Goal: Task Accomplishment & Management: Manage account settings

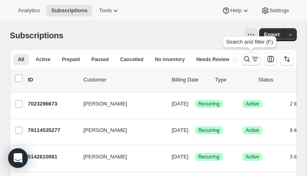
click at [257, 60] on icon "Search and filter results" at bounding box center [255, 59] width 8 height 8
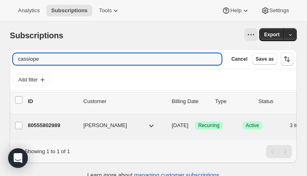
type input "cassiope"
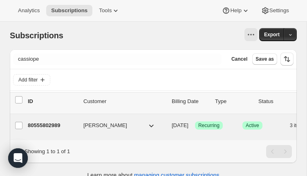
click at [48, 127] on p "80555802989" at bounding box center [52, 126] width 49 height 8
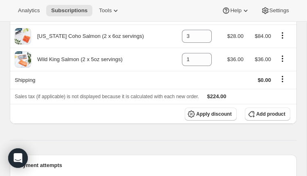
scroll to position [156, 0]
click at [208, 112] on span "Apply discount" at bounding box center [214, 114] width 36 height 7
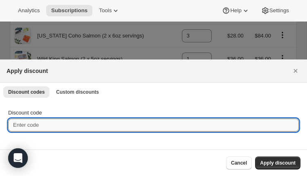
click at [40, 129] on input "Discount code" at bounding box center [153, 125] width 290 height 13
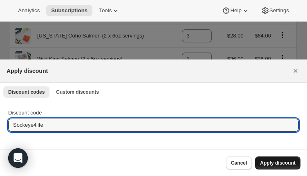
type input "Sockeye4life"
click at [278, 163] on span "Apply discount" at bounding box center [278, 163] width 36 height 7
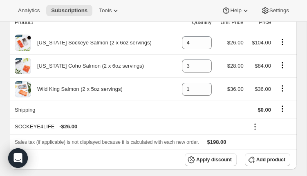
scroll to position [127, 0]
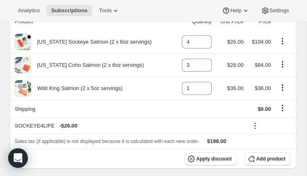
click at [252, 122] on icon at bounding box center [255, 126] width 8 height 8
click at [265, 143] on span "Edit" at bounding box center [263, 141] width 9 height 6
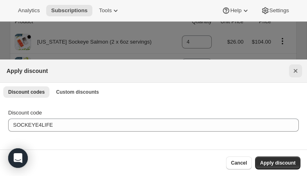
click at [292, 72] on icon "Close" at bounding box center [295, 71] width 8 height 8
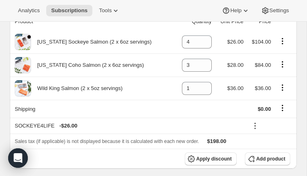
click at [251, 126] on icon at bounding box center [255, 126] width 8 height 8
click at [268, 156] on span "Remove" at bounding box center [269, 155] width 20 height 6
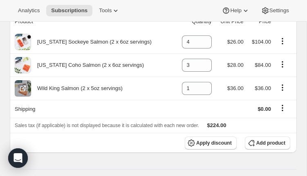
click at [282, 88] on icon "Product actions" at bounding box center [281, 87] width 1 height 1
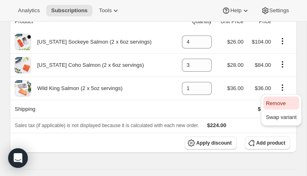
click at [278, 104] on span "Remove" at bounding box center [276, 103] width 20 height 6
type input "0"
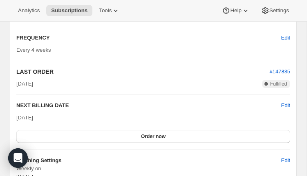
scroll to position [564, 0]
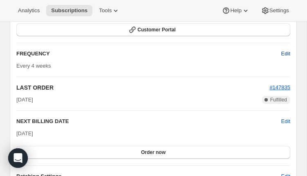
click at [285, 53] on span "Edit" at bounding box center [285, 54] width 9 height 8
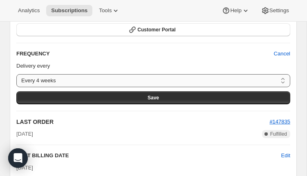
click at [127, 81] on select "Every 4 weeks Every 6 weeks Every 8 weeks Custom..." at bounding box center [153, 80] width 274 height 13
select select "WEEK#8"
click at [16, 74] on select "Every 4 weeks Every 6 weeks Every 8 weeks Custom..." at bounding box center [153, 80] width 274 height 13
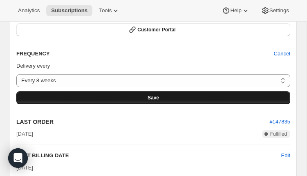
click at [115, 99] on button "Save" at bounding box center [153, 98] width 274 height 13
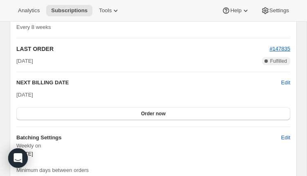
scroll to position [674, 0]
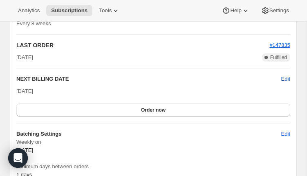
click at [288, 80] on span "Edit" at bounding box center [285, 79] width 9 height 8
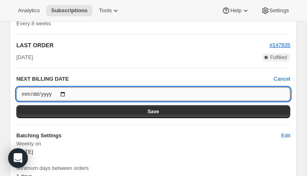
click at [65, 94] on input "[DATE]" at bounding box center [153, 94] width 274 height 14
type input "[DATE]"
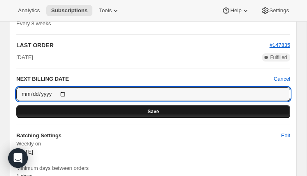
click at [135, 112] on button "Save" at bounding box center [153, 111] width 274 height 13
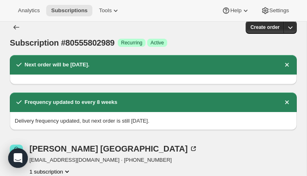
scroll to position [0, 0]
